Goal: Task Accomplishment & Management: Manage account settings

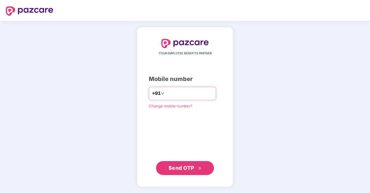
click at [166, 94] on input "number" at bounding box center [188, 93] width 47 height 9
type input "**********"
click at [191, 169] on span "Send OTP" at bounding box center [182, 168] width 26 height 6
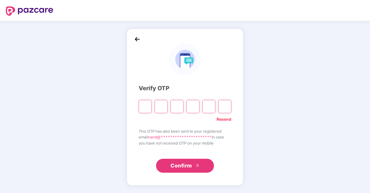
type input "*"
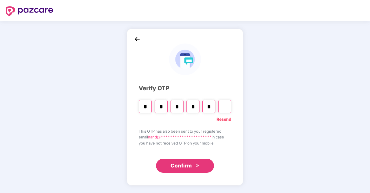
type input "*"
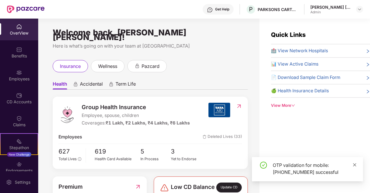
click at [355, 165] on icon "close" at bounding box center [355, 164] width 4 height 4
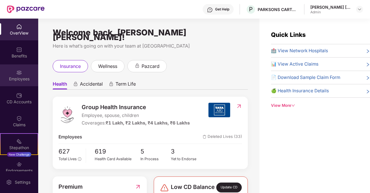
click at [18, 74] on img at bounding box center [19, 73] width 6 height 6
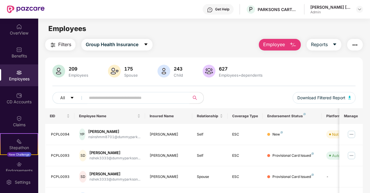
click at [120, 99] on input "text" at bounding box center [135, 97] width 93 height 9
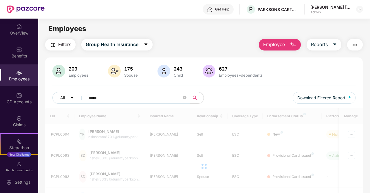
type input "*****"
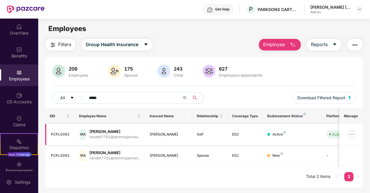
click at [353, 133] on img at bounding box center [351, 133] width 9 height 9
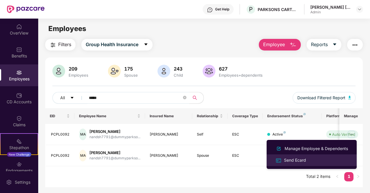
click at [297, 160] on div "Send Ecard" at bounding box center [295, 160] width 24 height 6
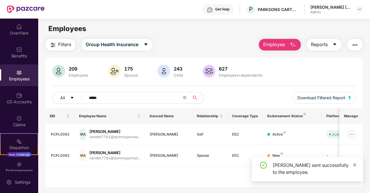
click at [354, 162] on span at bounding box center [355, 164] width 4 height 5
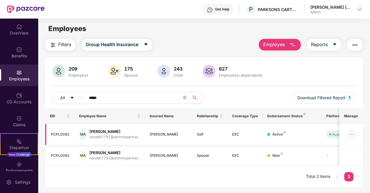
click at [352, 135] on img at bounding box center [351, 133] width 9 height 9
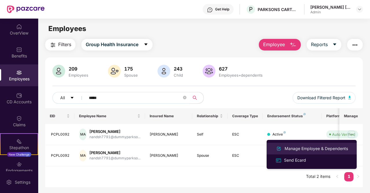
click at [319, 147] on div "Manage Employee & Dependents" at bounding box center [317, 148] width 66 height 6
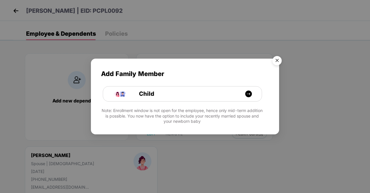
click at [277, 60] on img "Close" at bounding box center [277, 61] width 16 height 16
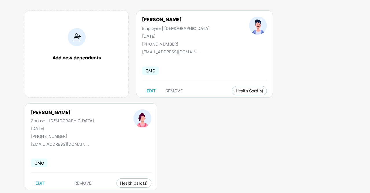
scroll to position [54, 0]
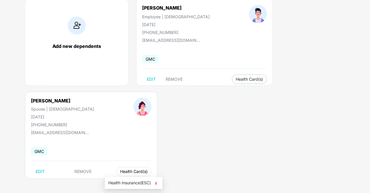
click at [120, 171] on span "Health Card(s)" at bounding box center [134, 171] width 28 height 3
click at [127, 181] on span "Health Insurance(ESC)" at bounding box center [133, 182] width 51 height 6
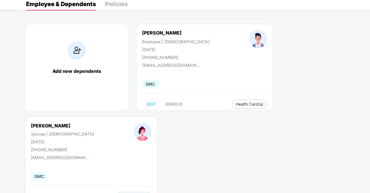
scroll to position [0, 0]
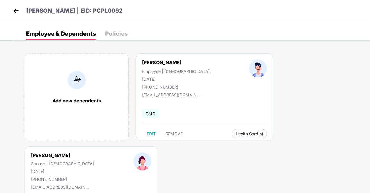
click at [116, 33] on div "Policies" at bounding box center [116, 34] width 23 height 6
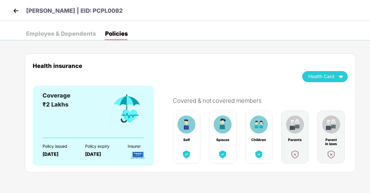
click at [72, 33] on div "Employee & Dependents" at bounding box center [61, 34] width 70 height 6
